Goal: Register for event/course

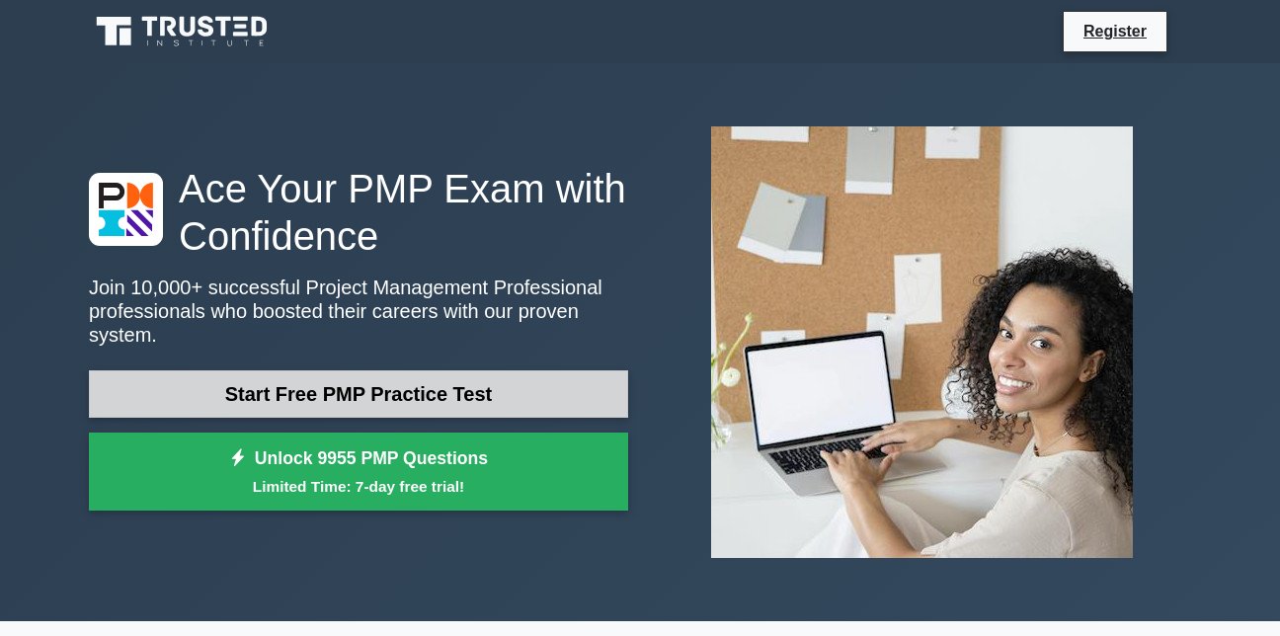
click at [365, 385] on link "Start Free PMP Practice Test" at bounding box center [358, 393] width 539 height 47
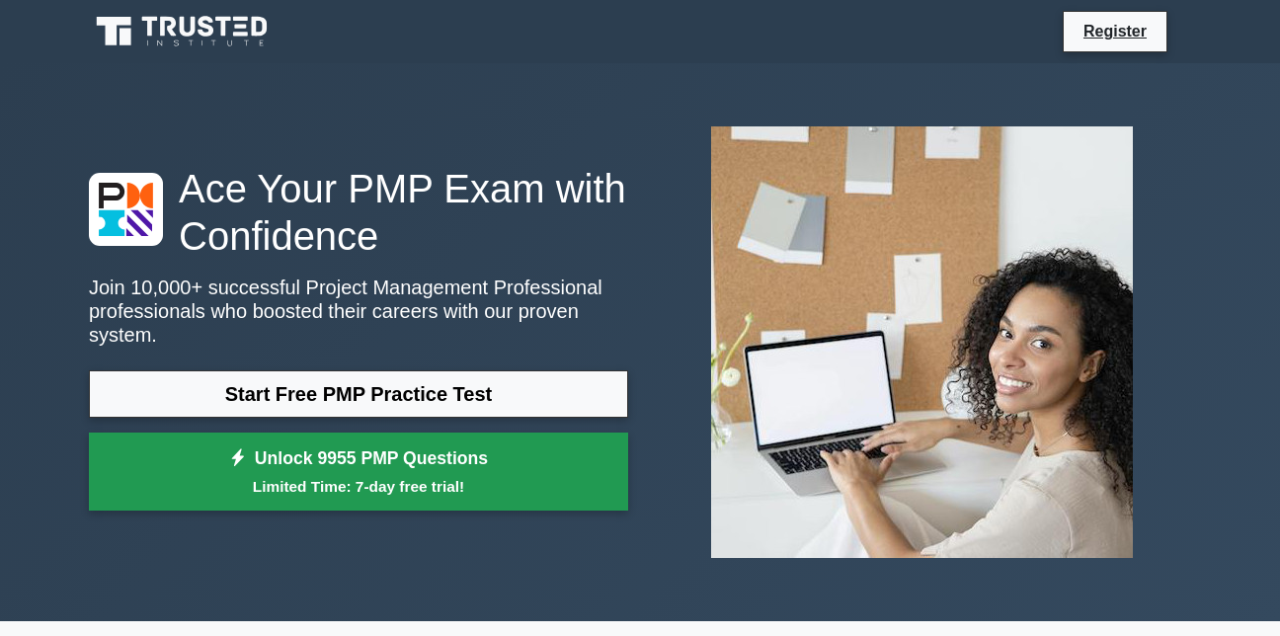
click at [303, 455] on link "Unlock 9955 PMP Questions Limited Time: 7-day free trial!" at bounding box center [358, 472] width 539 height 79
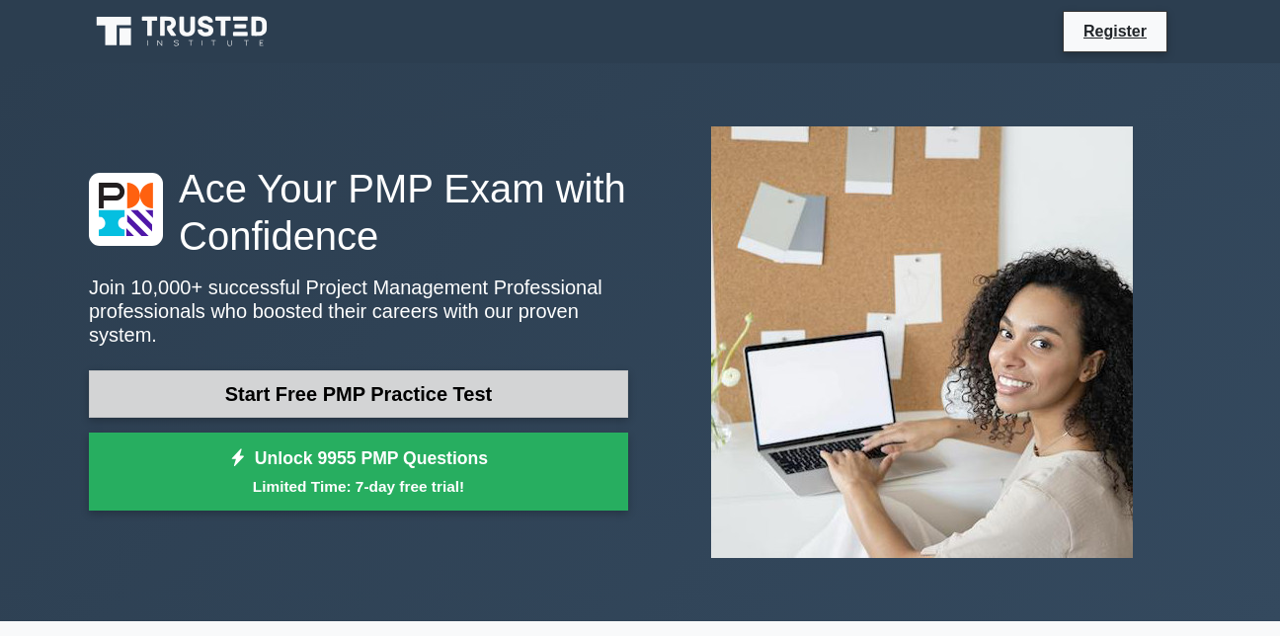
click at [454, 391] on link "Start Free PMP Practice Test" at bounding box center [358, 393] width 539 height 47
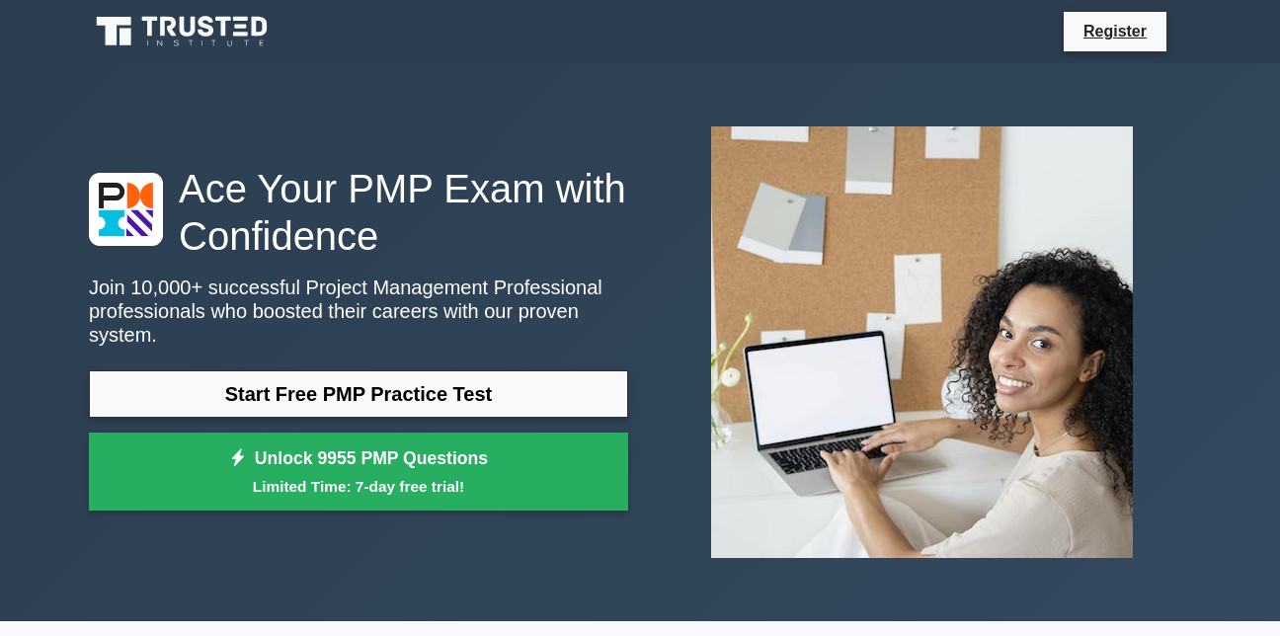
drag, startPoint x: 4, startPoint y: 5, endPoint x: 34, endPoint y: 13, distance: 30.7
click at [26, 12] on nav "Register" at bounding box center [640, 31] width 1280 height 63
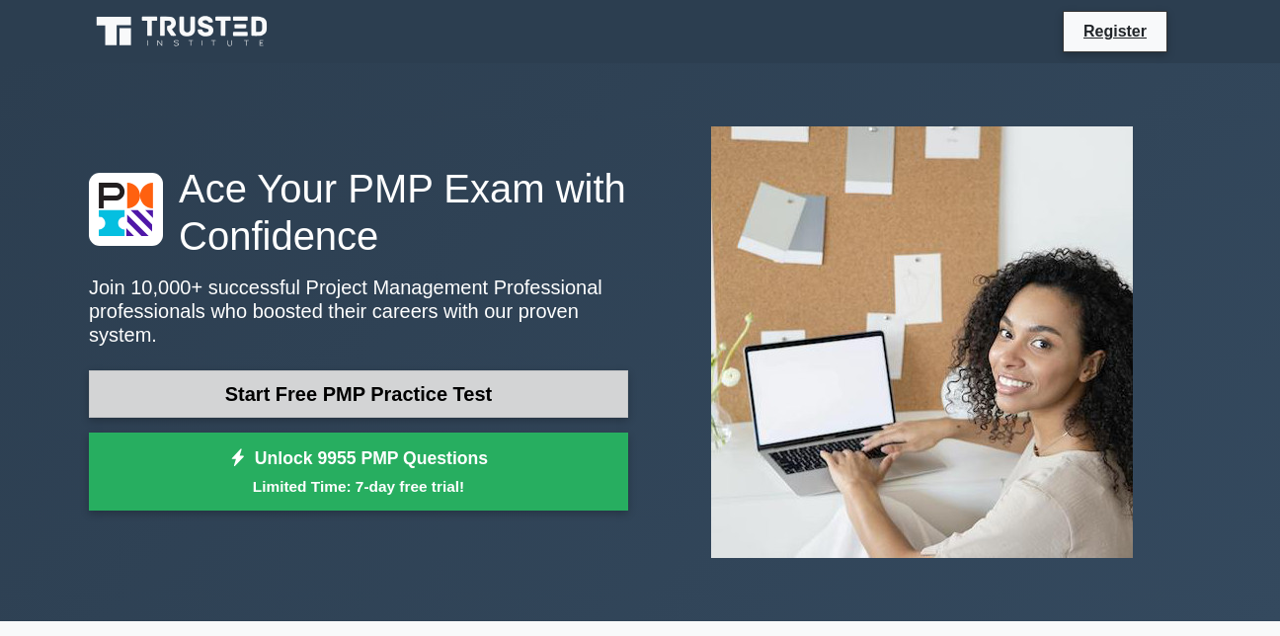
click at [396, 382] on link "Start Free PMP Practice Test" at bounding box center [358, 393] width 539 height 47
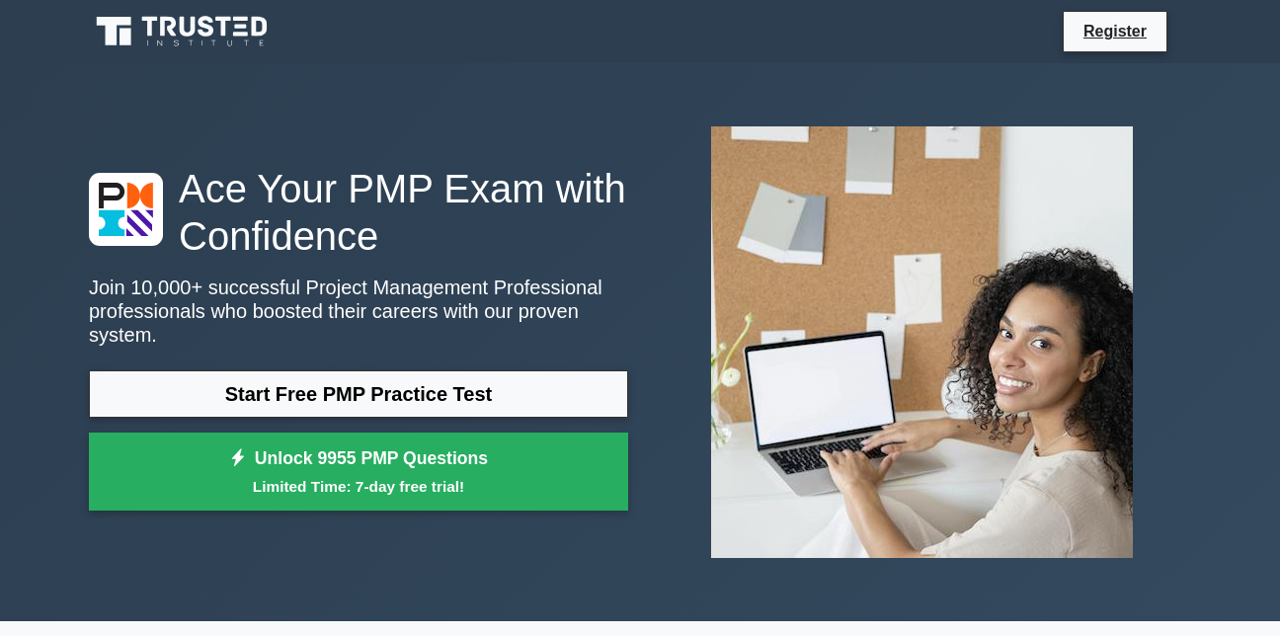
drag, startPoint x: 119, startPoint y: 217, endPoint x: 12, endPoint y: 183, distance: 112.1
click at [104, 205] on icon at bounding box center [126, 209] width 54 height 53
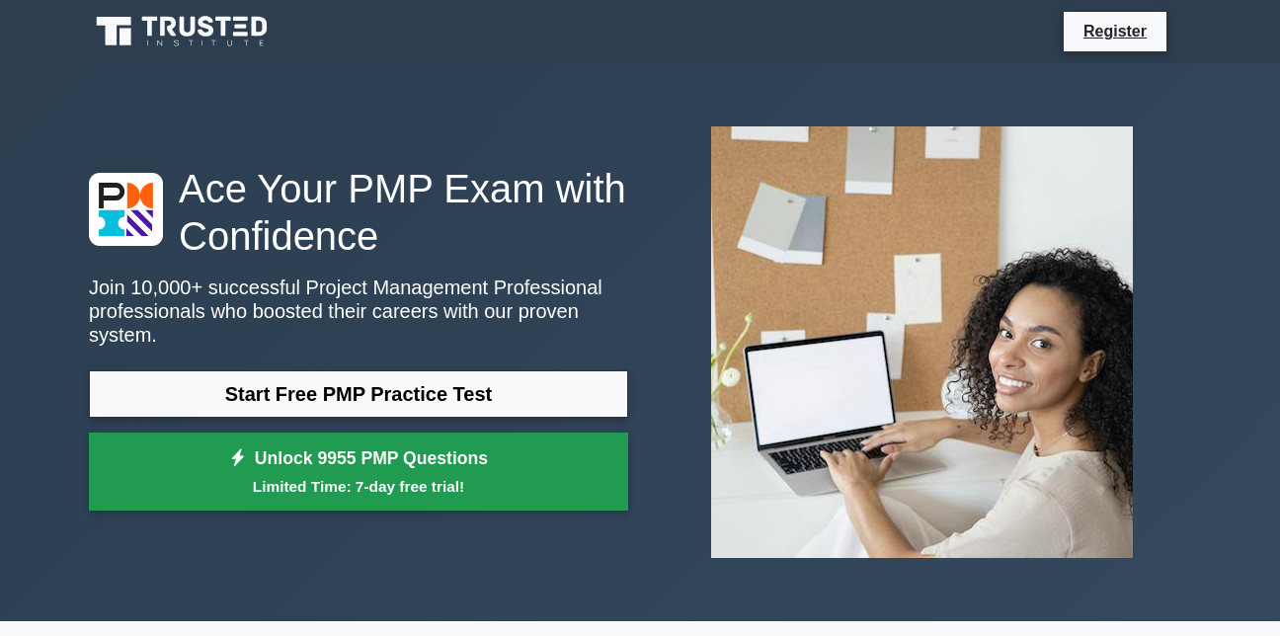
click at [400, 475] on small "Limited Time: 7-day free trial!" at bounding box center [359, 486] width 490 height 23
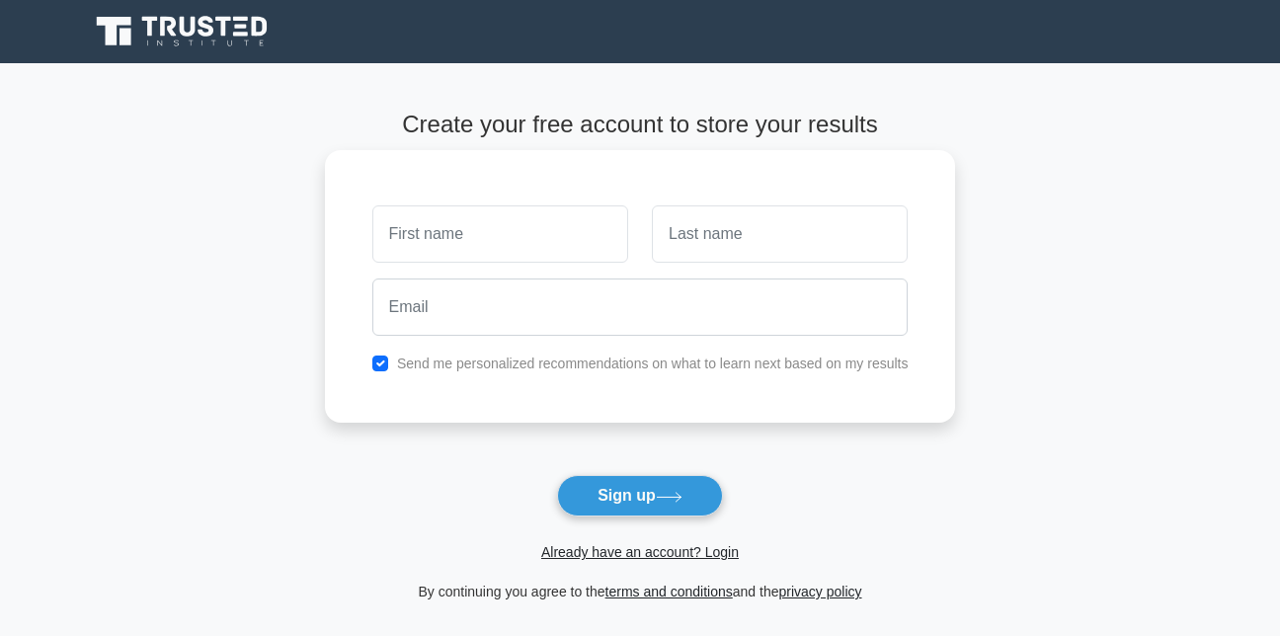
click at [420, 230] on input "text" at bounding box center [500, 233] width 256 height 57
type input "jean"
click at [799, 229] on input "text" at bounding box center [780, 233] width 256 height 57
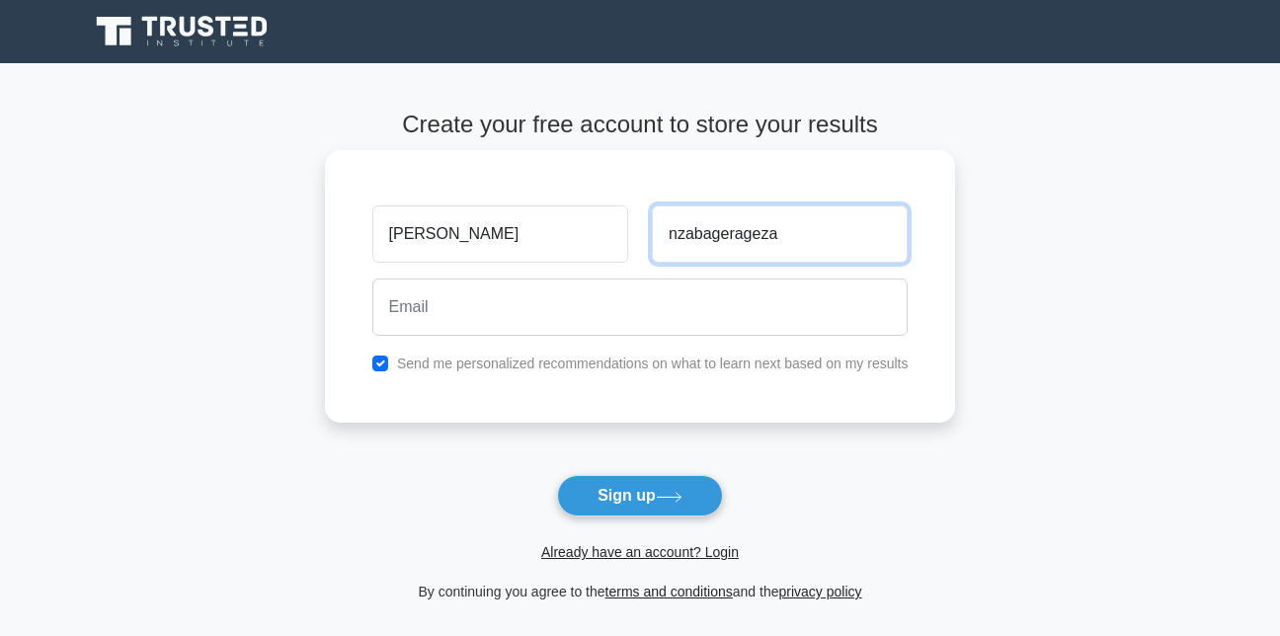
type input "nzabagerageza"
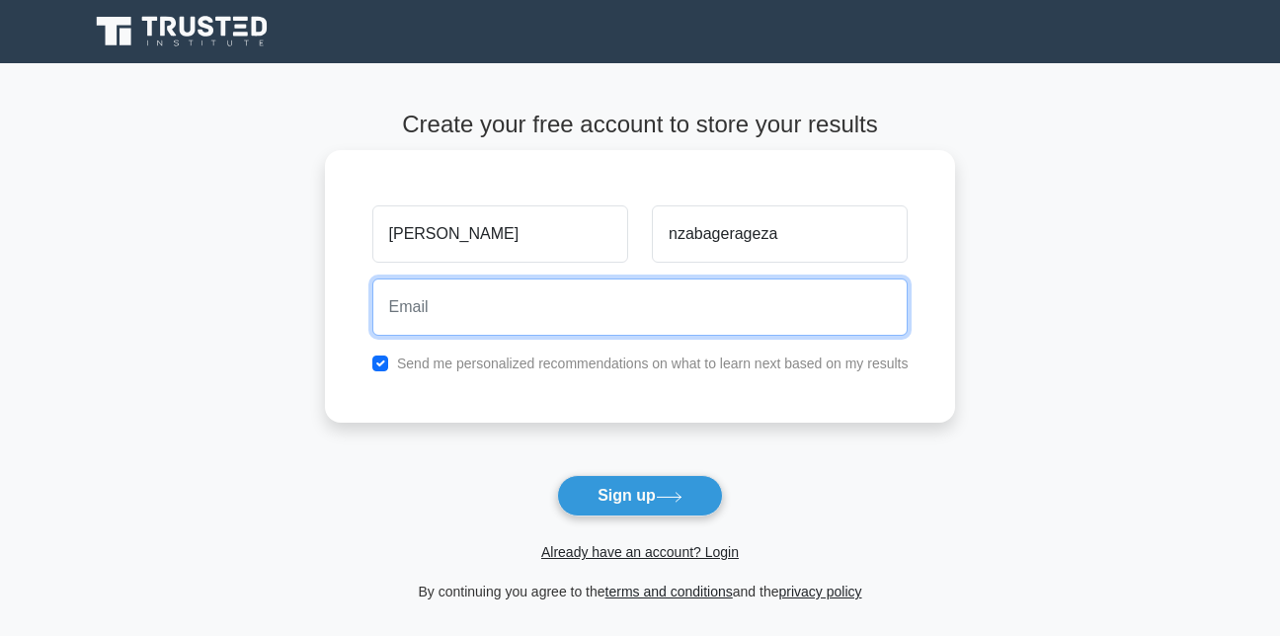
click at [515, 316] on input "email" at bounding box center [640, 307] width 536 height 57
type input "nzabajean16@gmail"
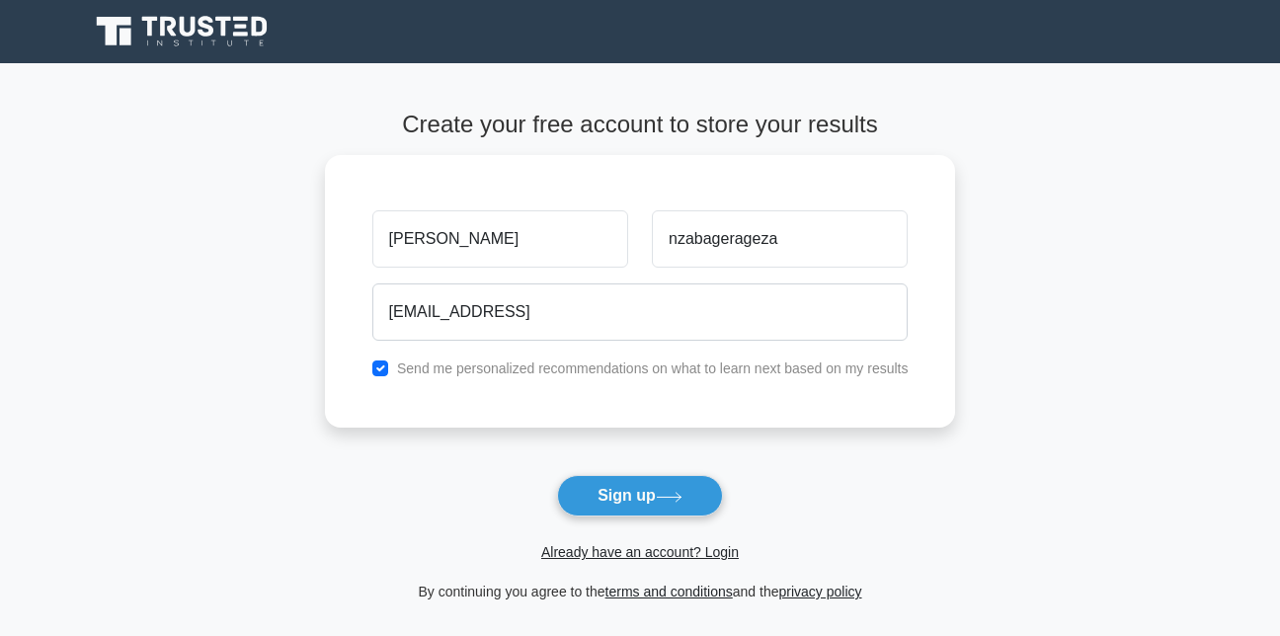
click at [621, 505] on button "Sign up" at bounding box center [640, 495] width 166 height 41
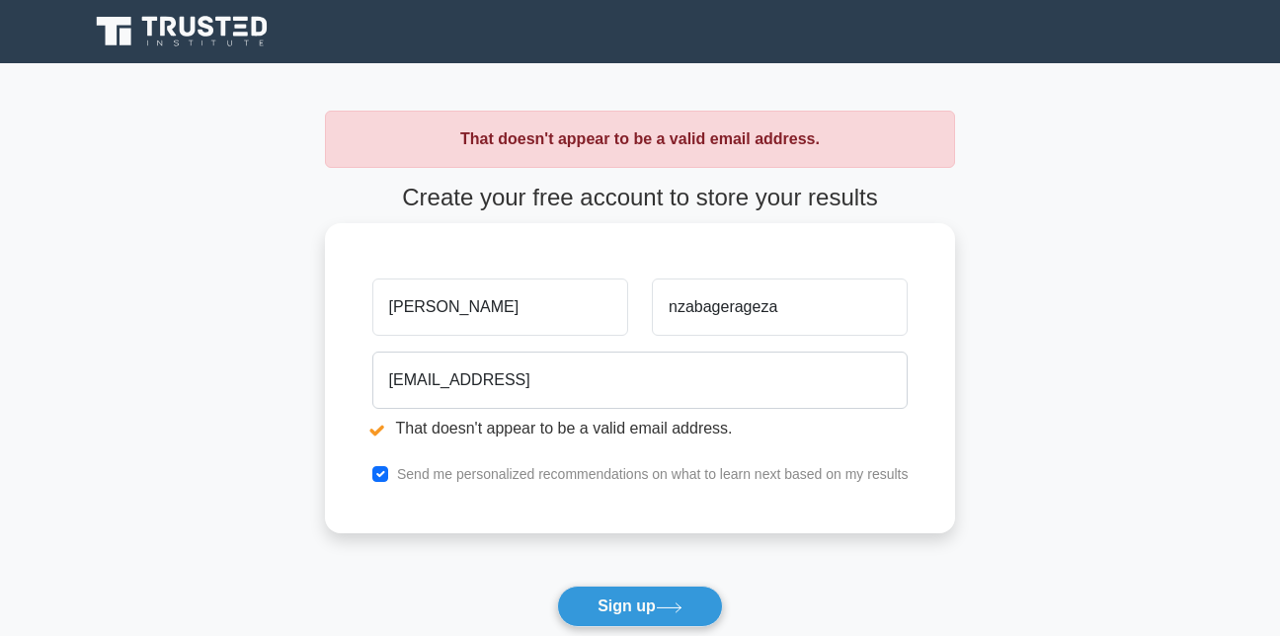
scroll to position [99, 0]
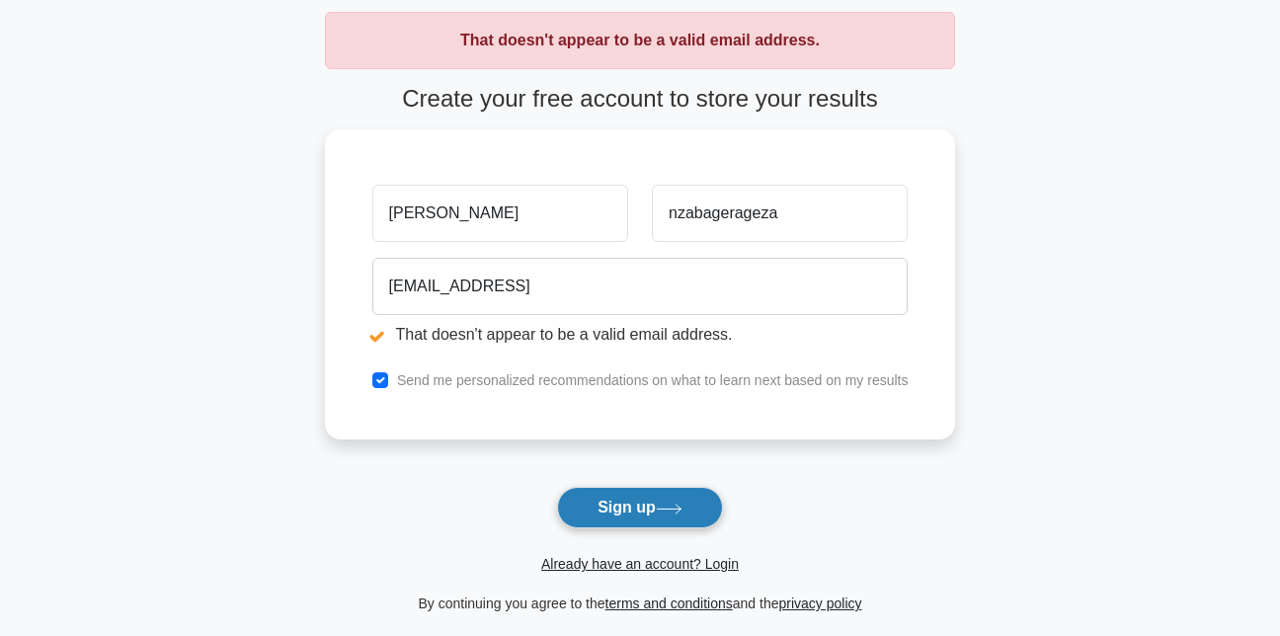
click at [627, 513] on button "Sign up" at bounding box center [640, 507] width 166 height 41
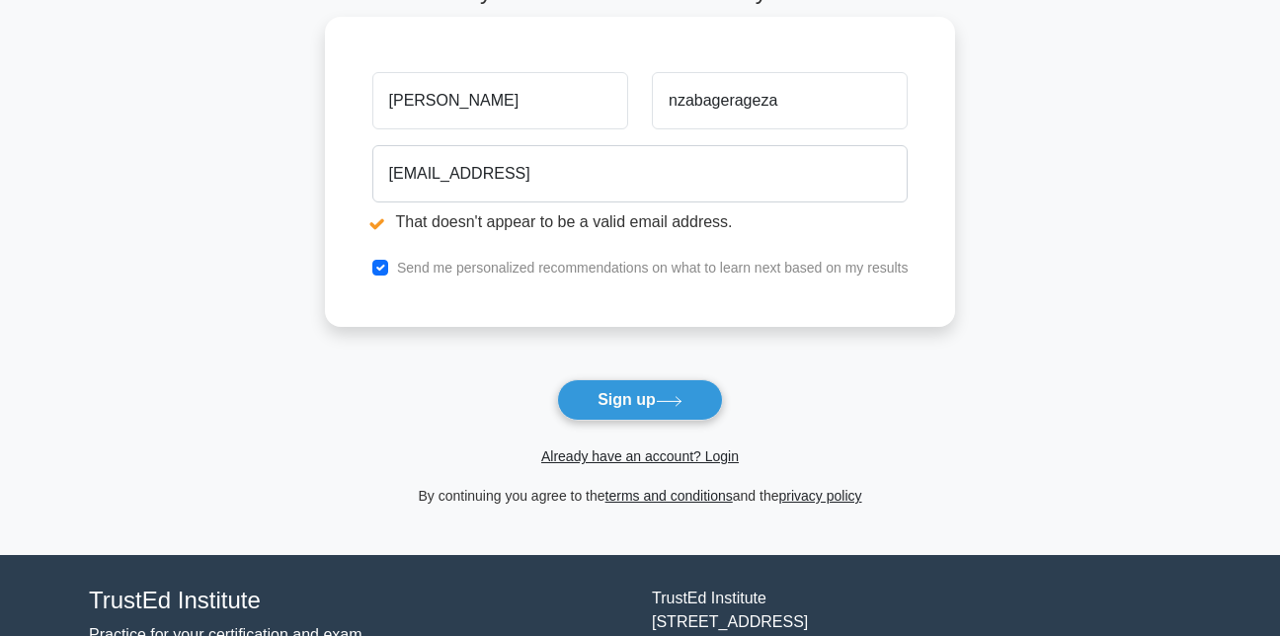
scroll to position [345, 0]
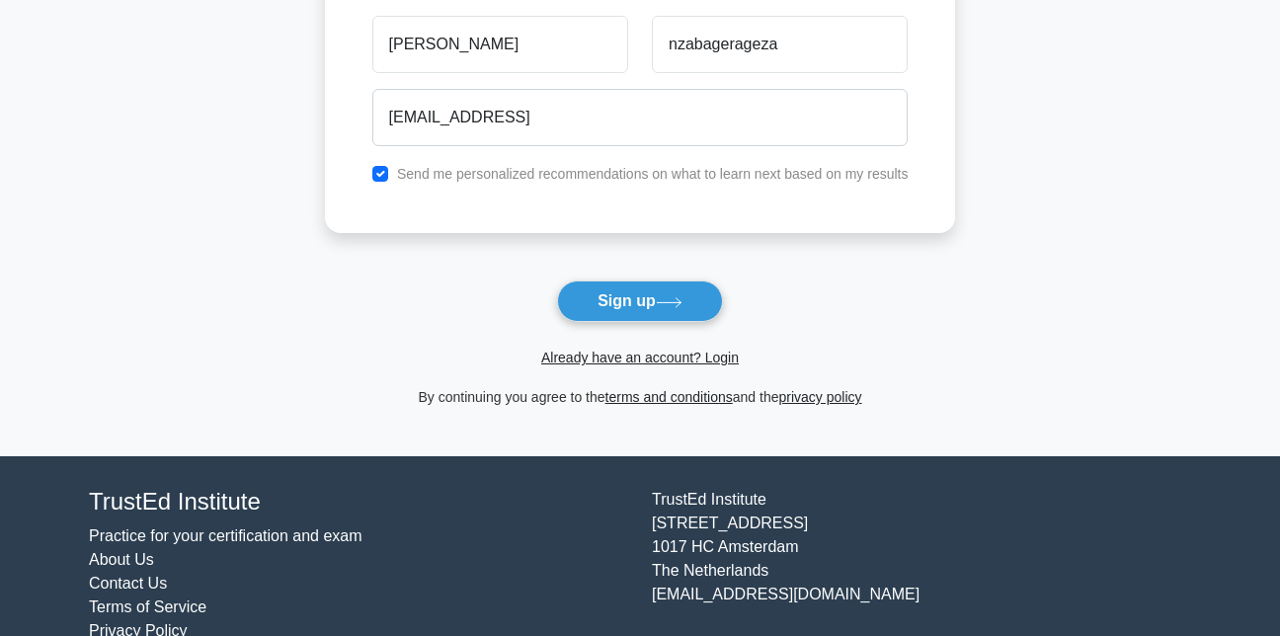
scroll to position [198, 0]
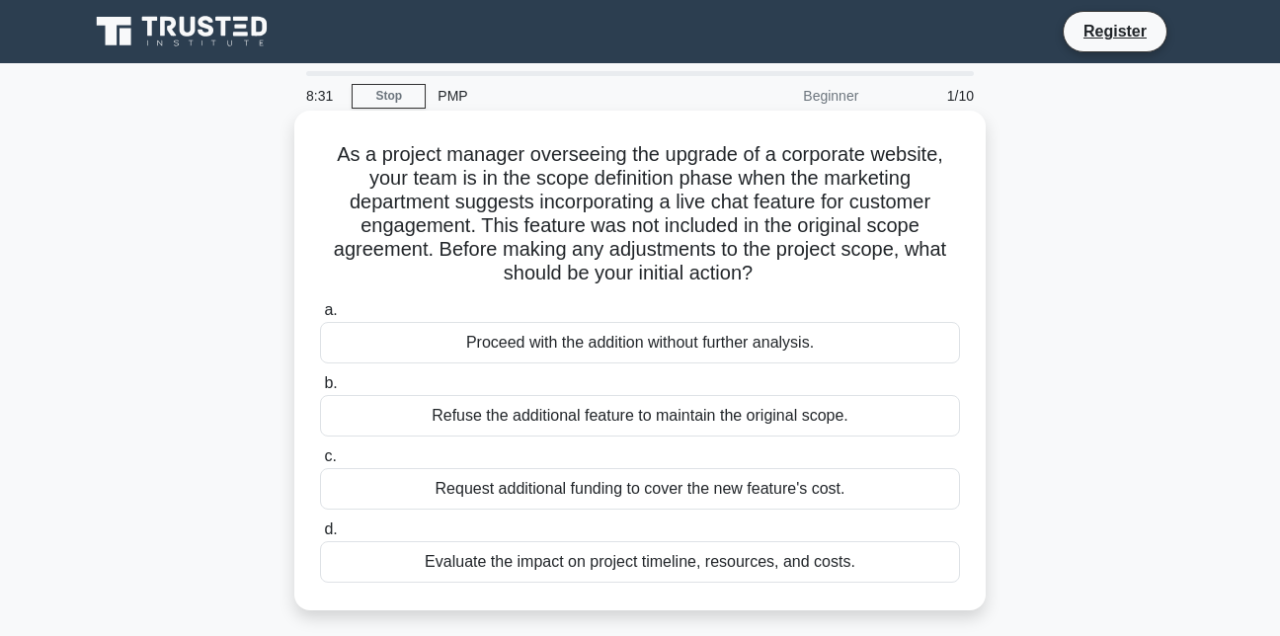
click at [513, 344] on div "Proceed with the addition without further analysis." at bounding box center [640, 342] width 640 height 41
click at [320, 317] on input "a. Proceed with the addition without further analysis." at bounding box center [320, 310] width 0 height 13
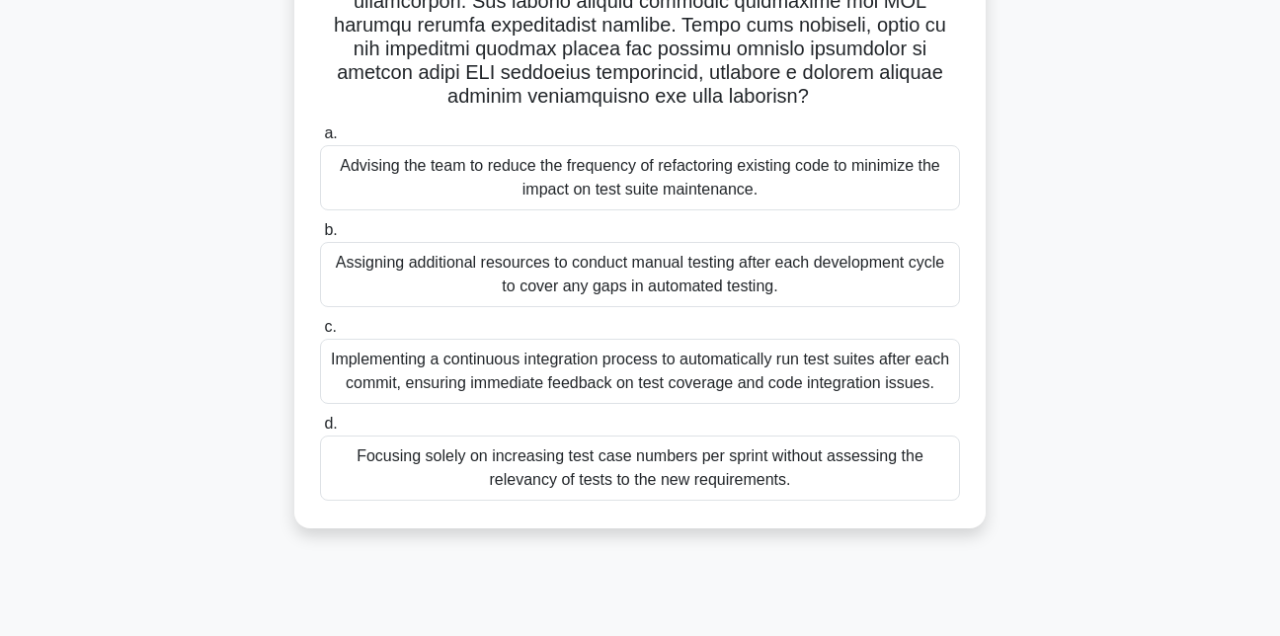
scroll to position [431, 0]
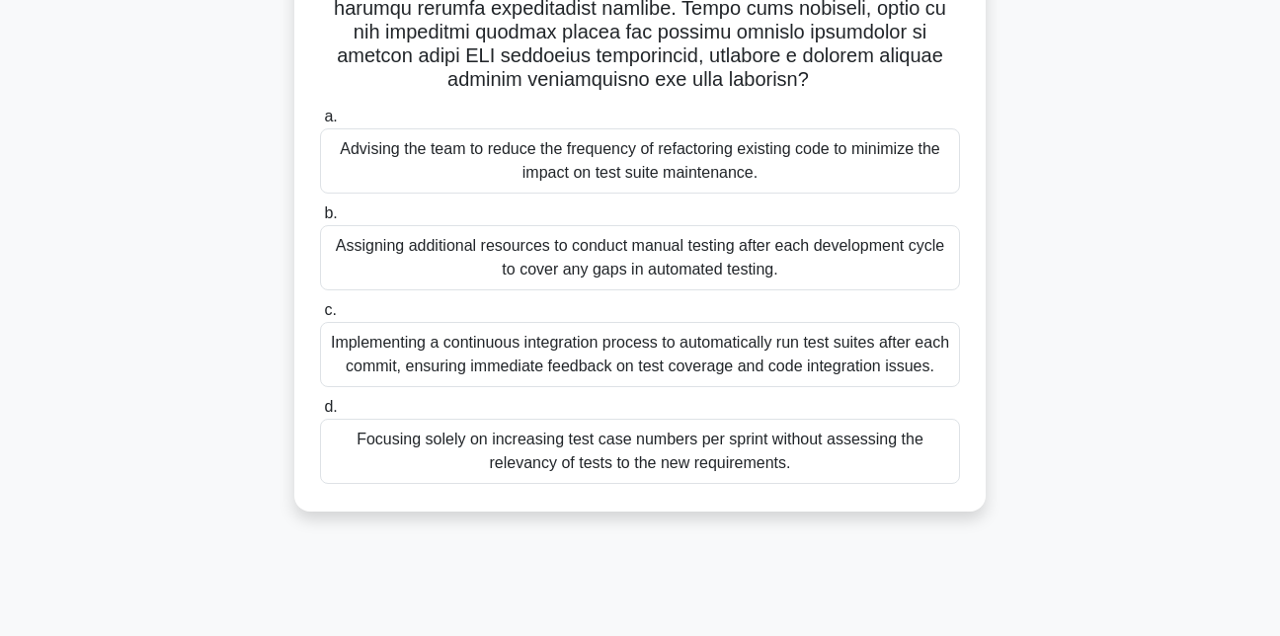
click at [631, 455] on div "Focusing solely on increasing test case numbers per sprint without assessing th…" at bounding box center [640, 451] width 640 height 65
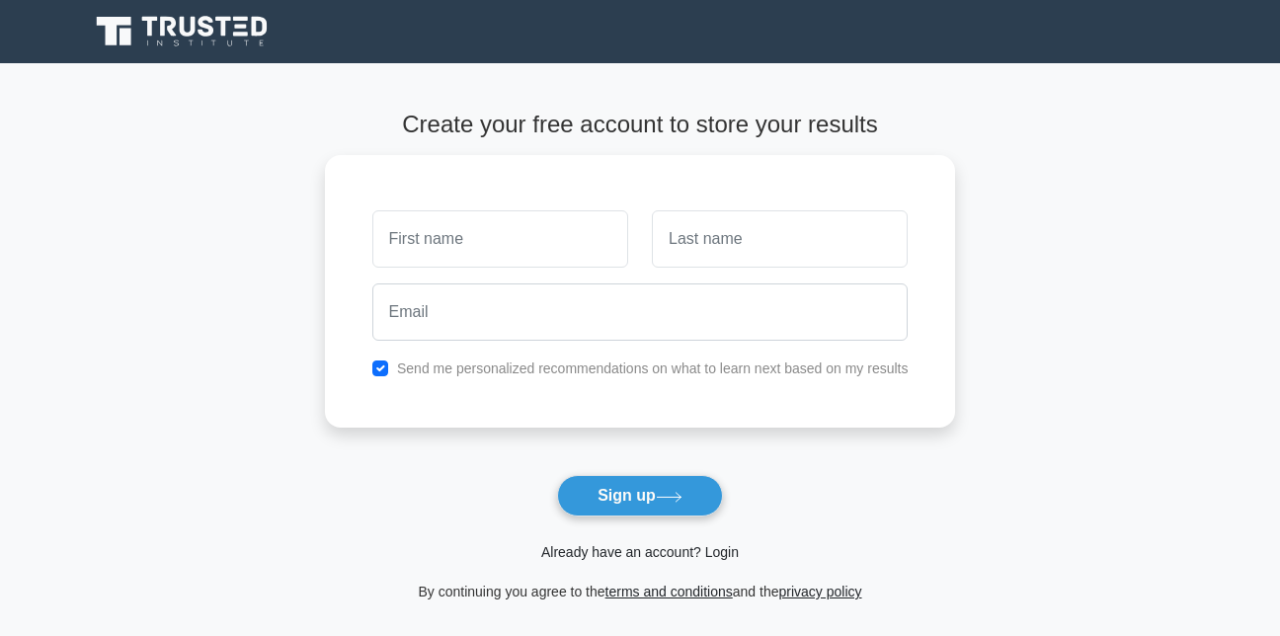
click at [616, 556] on link "Already have an account? Login" at bounding box center [640, 552] width 198 height 16
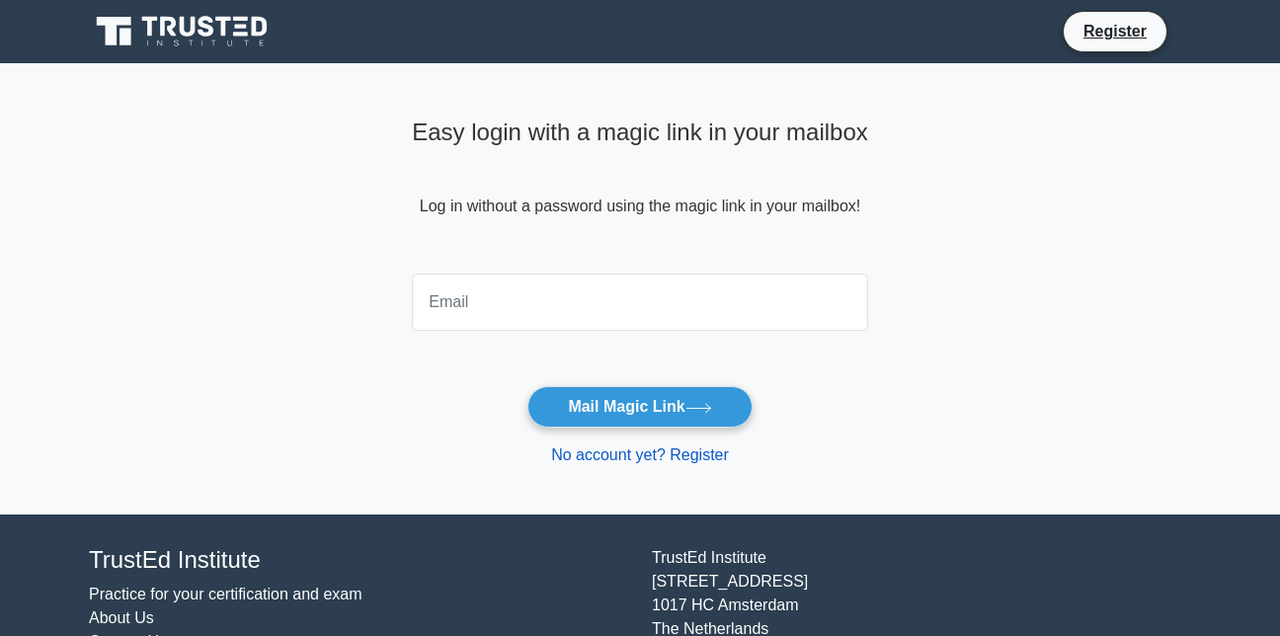
click at [637, 458] on link "No account yet? Register" at bounding box center [640, 454] width 178 height 17
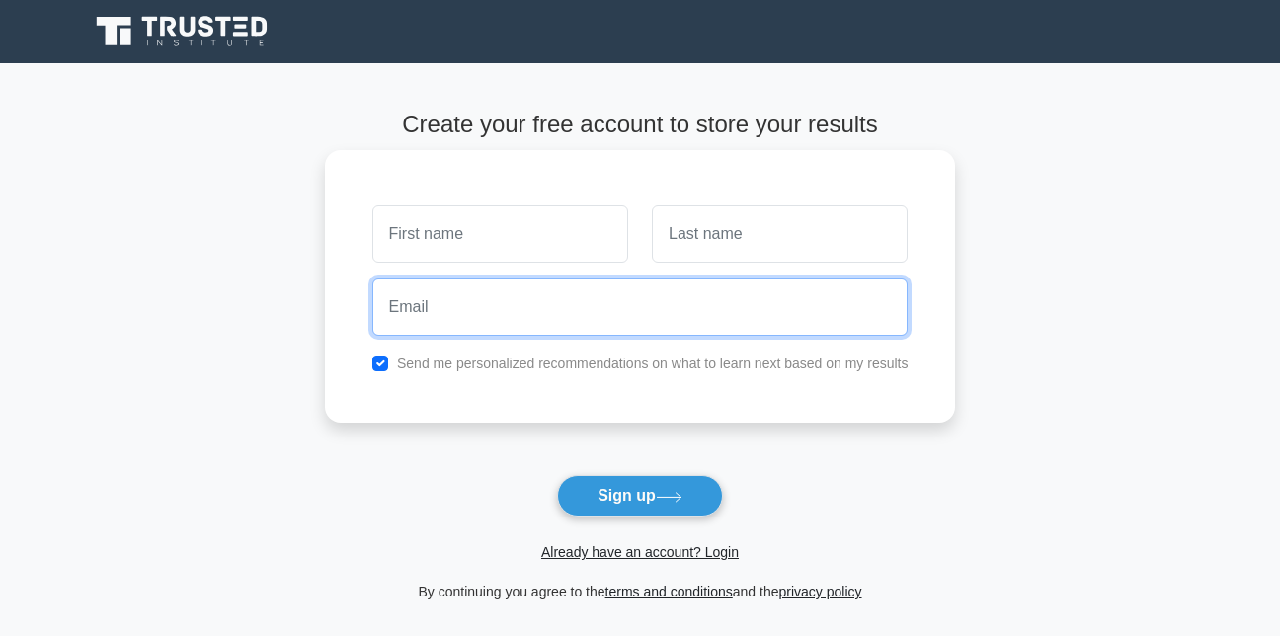
click at [521, 317] on input "email" at bounding box center [640, 307] width 536 height 57
type input "[EMAIL_ADDRESS]"
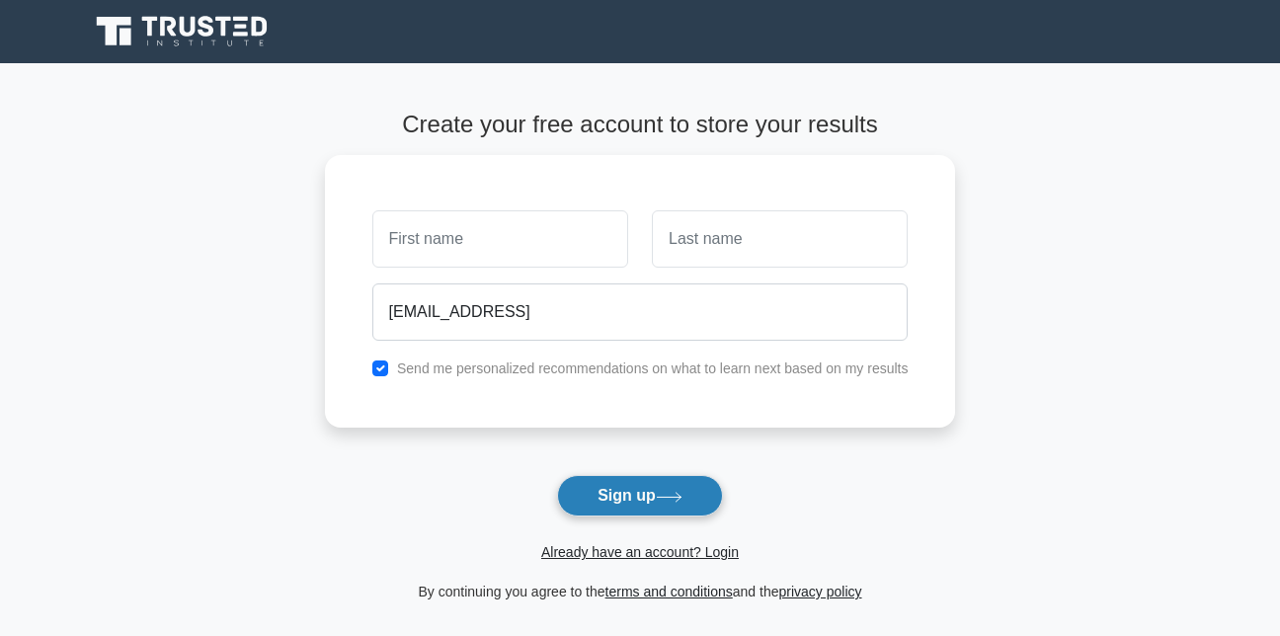
click at [630, 498] on button "Sign up" at bounding box center [640, 495] width 166 height 41
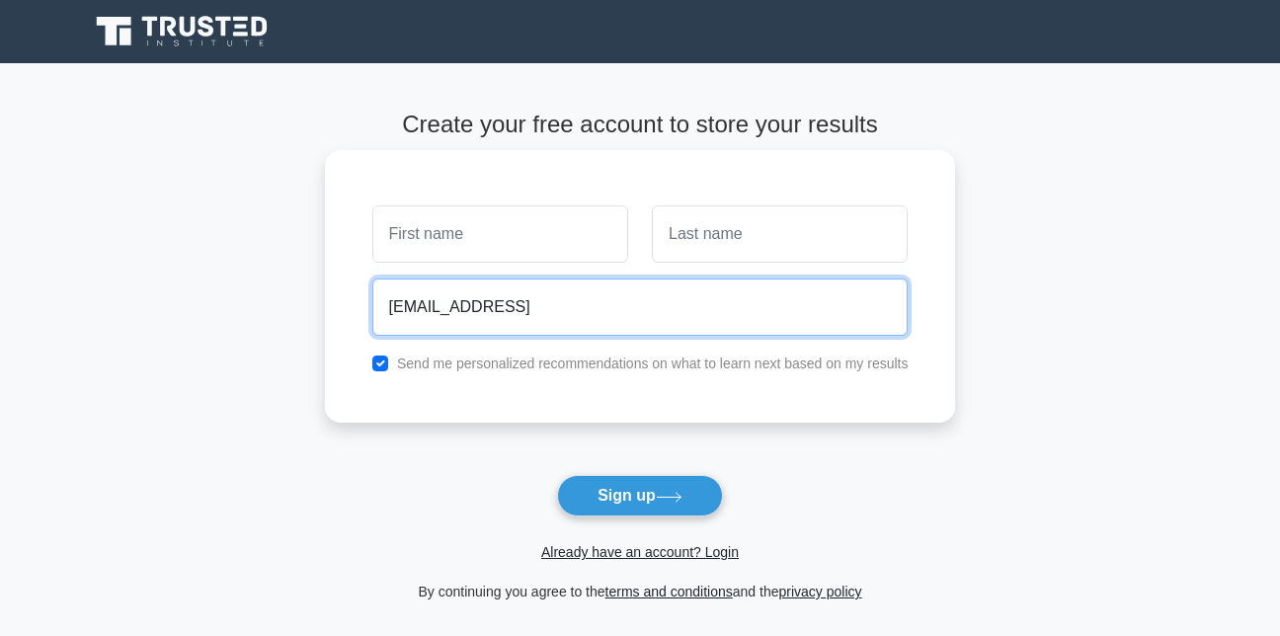
click at [498, 296] on input "[EMAIL_ADDRESS]" at bounding box center [640, 307] width 536 height 57
